Goal: Transaction & Acquisition: Book appointment/travel/reservation

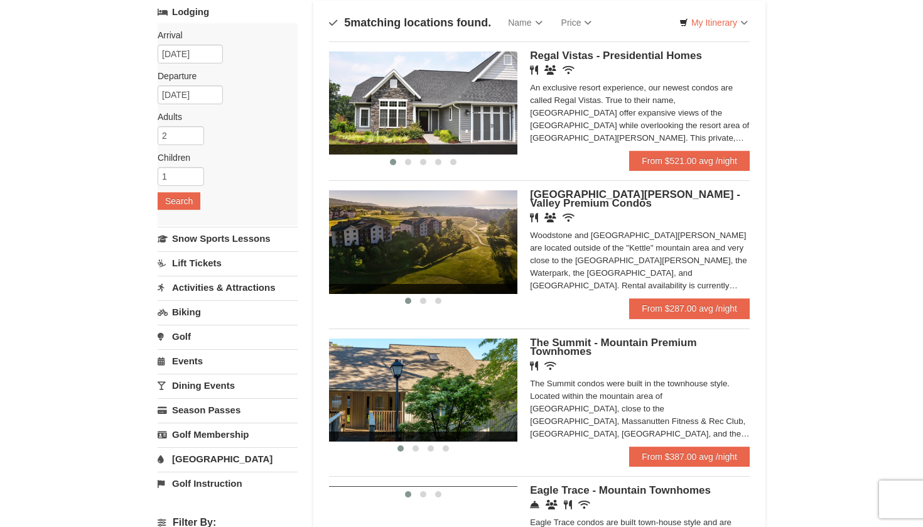
scroll to position [89, 0]
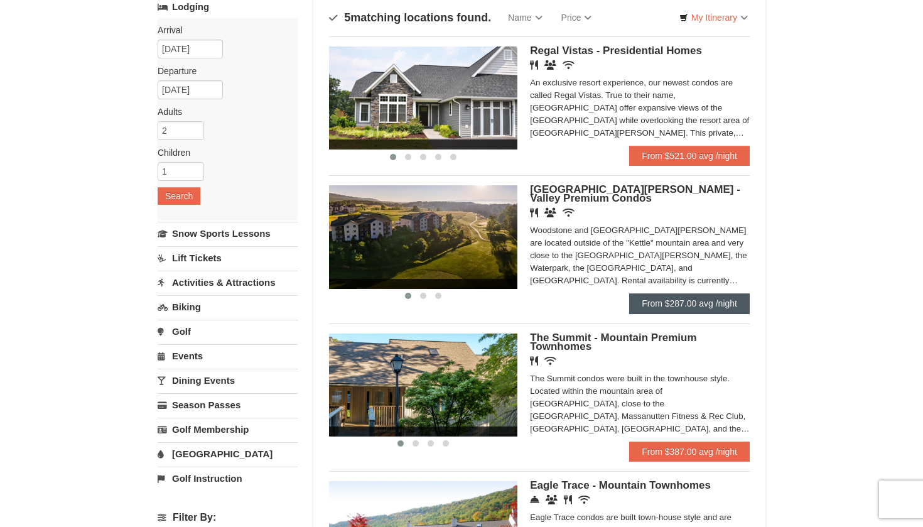
click at [688, 303] on link "From $287.00 avg /night" at bounding box center [689, 303] width 121 height 20
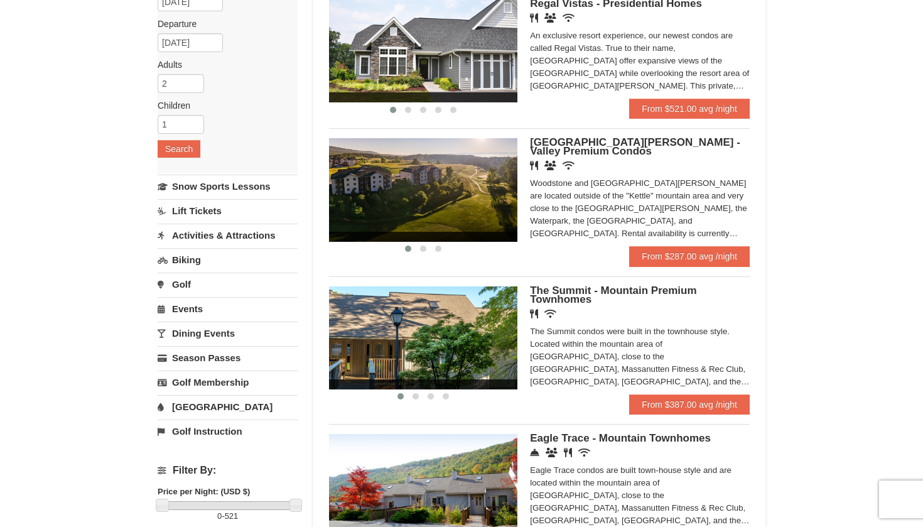
scroll to position [137, 0]
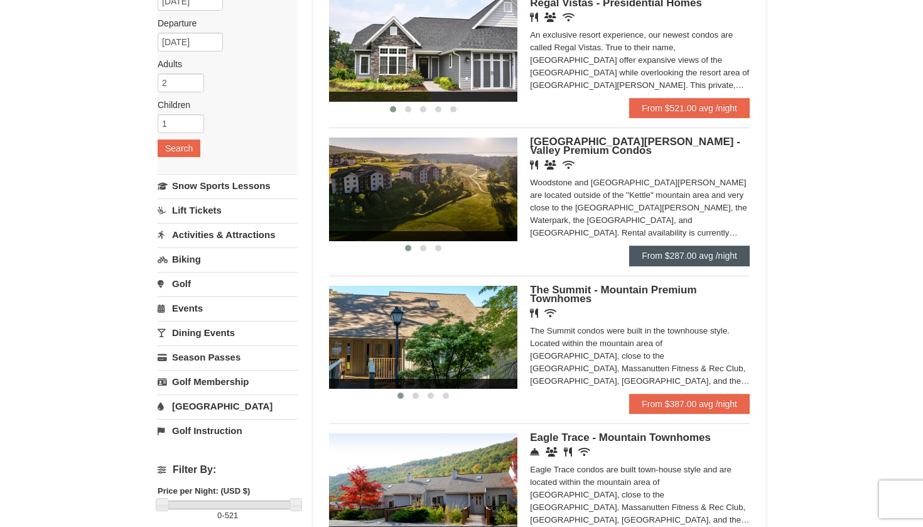
click at [691, 258] on link "From $287.00 avg /night" at bounding box center [689, 256] width 121 height 20
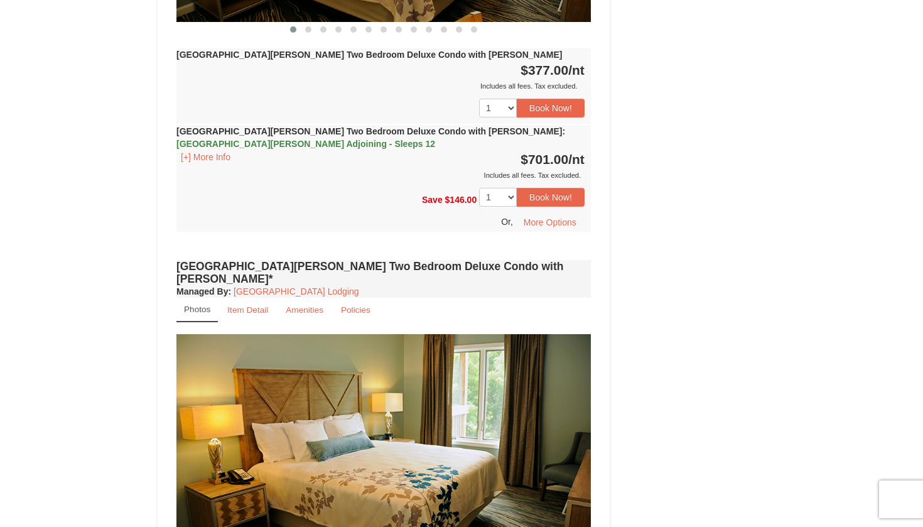
scroll to position [1830, 0]
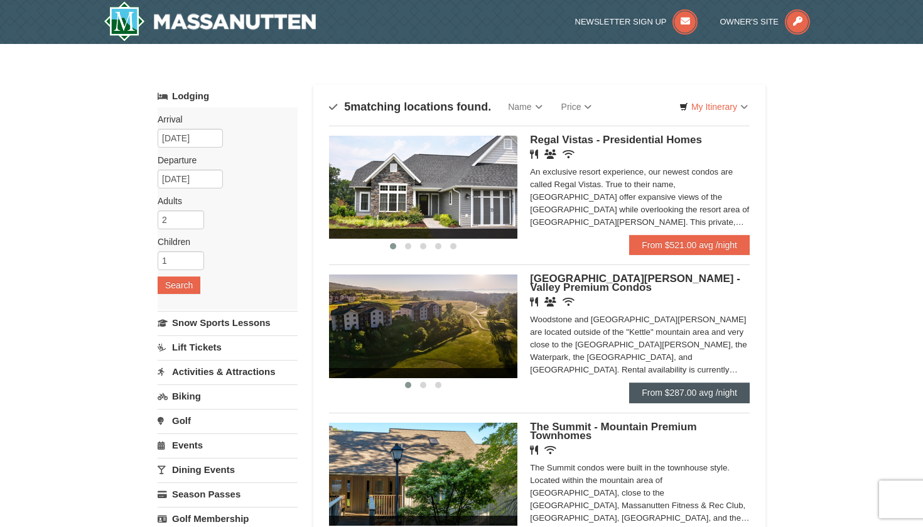
click at [675, 397] on link "From $287.00 avg /night" at bounding box center [689, 393] width 121 height 20
